Goal: Task Accomplishment & Management: Complete application form

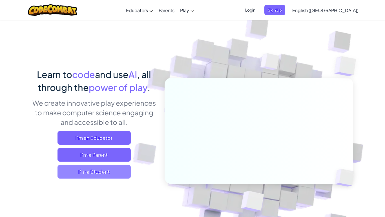
click at [89, 172] on span "I'm a Student" at bounding box center [94, 172] width 73 height 14
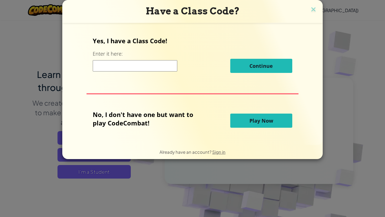
click at [130, 68] on input at bounding box center [135, 65] width 85 height 11
click at [179, 121] on p "No, I don't have one but want to play CodeCombat!" at bounding box center [147, 118] width 109 height 17
click at [314, 10] on img at bounding box center [313, 10] width 7 height 8
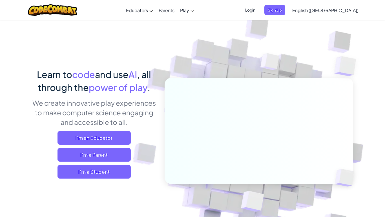
click at [259, 11] on span "Login" at bounding box center [250, 10] width 17 height 10
